Goal: Information Seeking & Learning: Learn about a topic

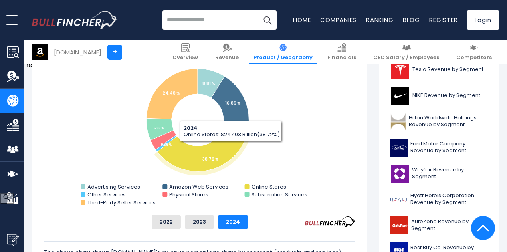
scroll to position [240, 0]
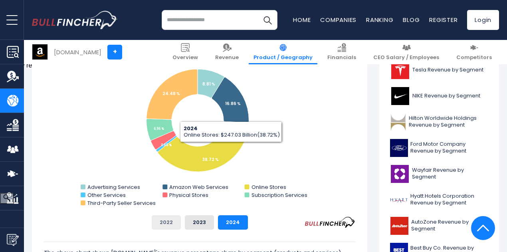
click at [162, 227] on button "2022" at bounding box center [166, 222] width 29 height 14
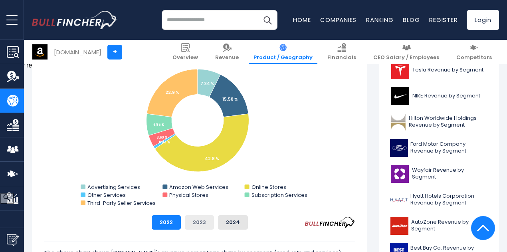
click at [196, 226] on button "2023" at bounding box center [199, 222] width 29 height 14
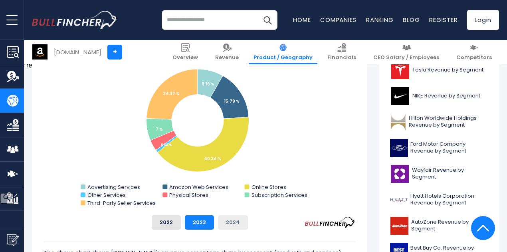
click at [239, 224] on button "2024" at bounding box center [233, 222] width 30 height 14
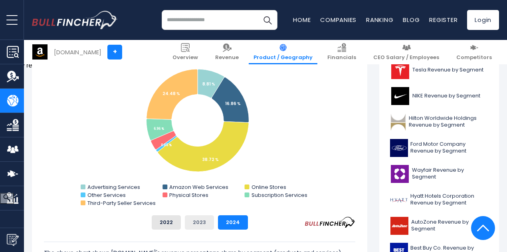
click at [205, 221] on button "2023" at bounding box center [199, 222] width 29 height 14
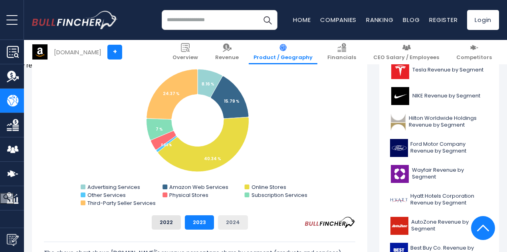
click at [221, 218] on button "2024" at bounding box center [233, 222] width 30 height 14
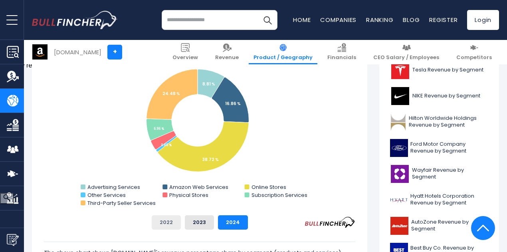
click at [160, 215] on button "2022" at bounding box center [166, 222] width 29 height 14
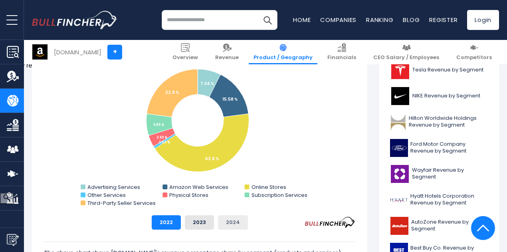
click at [221, 223] on button "2024" at bounding box center [233, 222] width 30 height 14
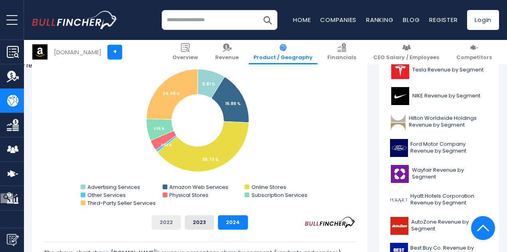
click at [152, 223] on button "2022" at bounding box center [166, 222] width 29 height 14
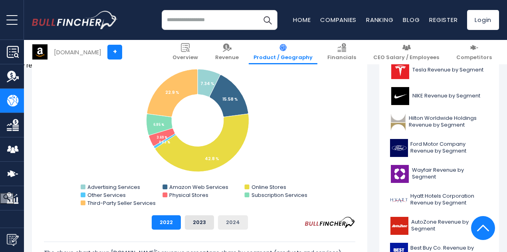
click at [220, 227] on button "2024" at bounding box center [233, 222] width 30 height 14
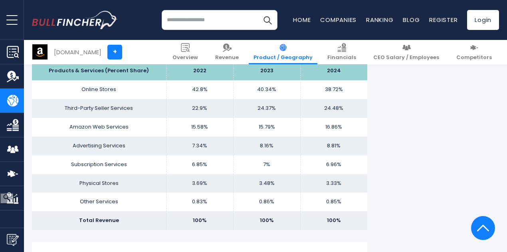
scroll to position [527, 0]
